Goal: Information Seeking & Learning: Find specific fact

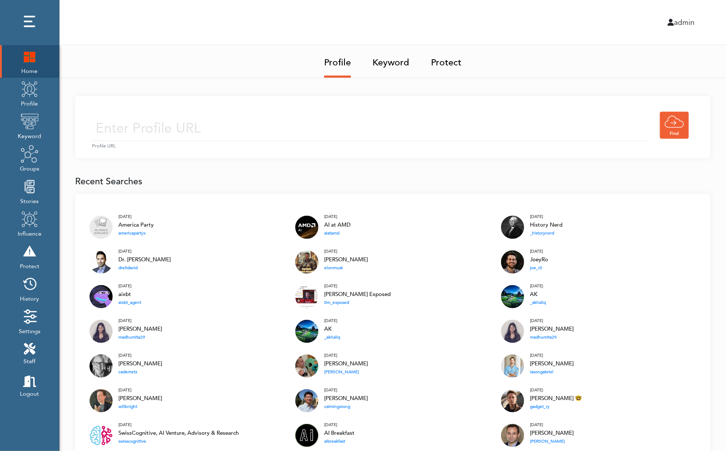
click at [395, 65] on link "Keyword" at bounding box center [391, 60] width 37 height 30
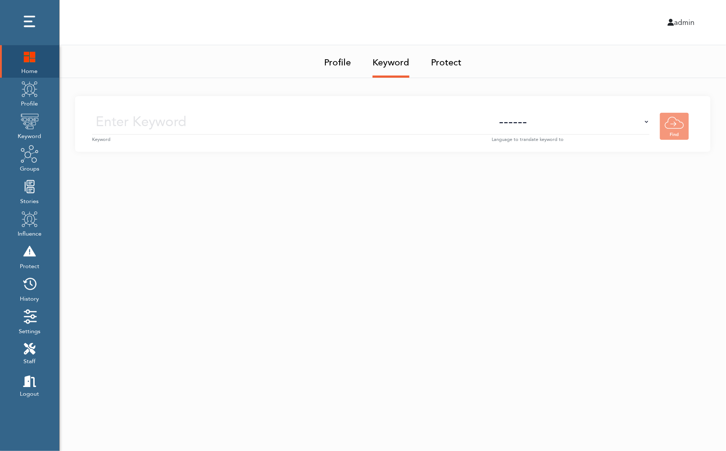
click at [206, 122] on input "text" at bounding box center [292, 122] width 400 height 26
type input "C"
paste input "Carlos Duart"
type input "Carlos Duart"
click at [673, 123] on img at bounding box center [674, 126] width 29 height 27
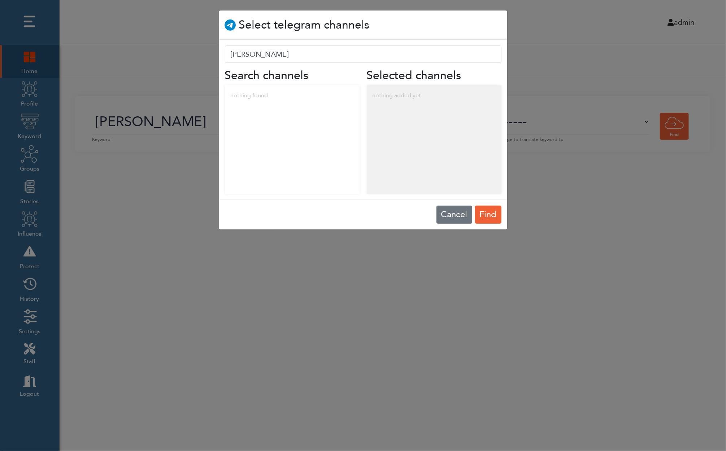
click at [490, 213] on span "Find" at bounding box center [488, 214] width 17 height 13
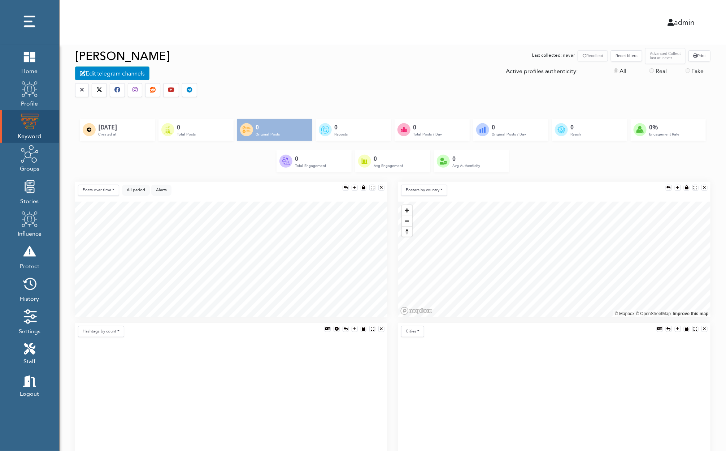
scroll to position [75, 0]
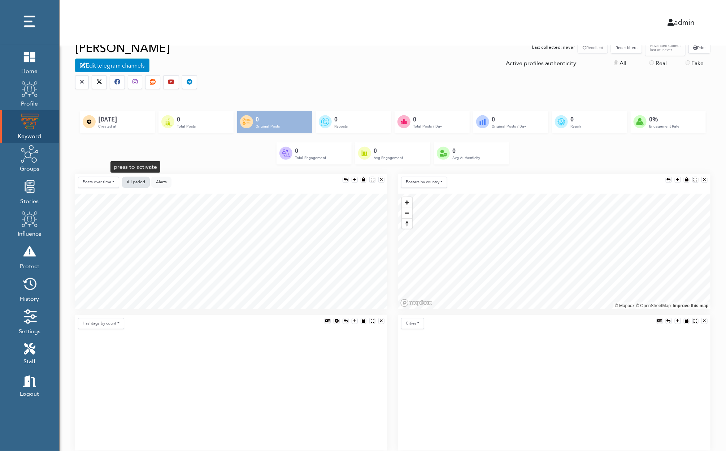
click at [134, 183] on span "All period" at bounding box center [136, 181] width 18 height 5
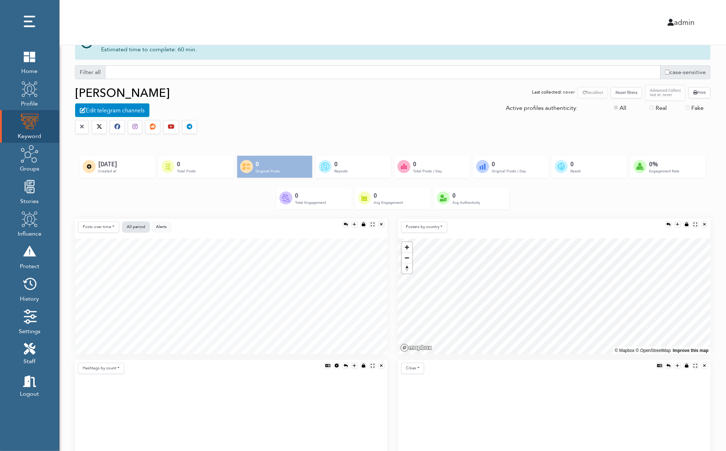
scroll to position [0, 0]
